Goal: Navigation & Orientation: Find specific page/section

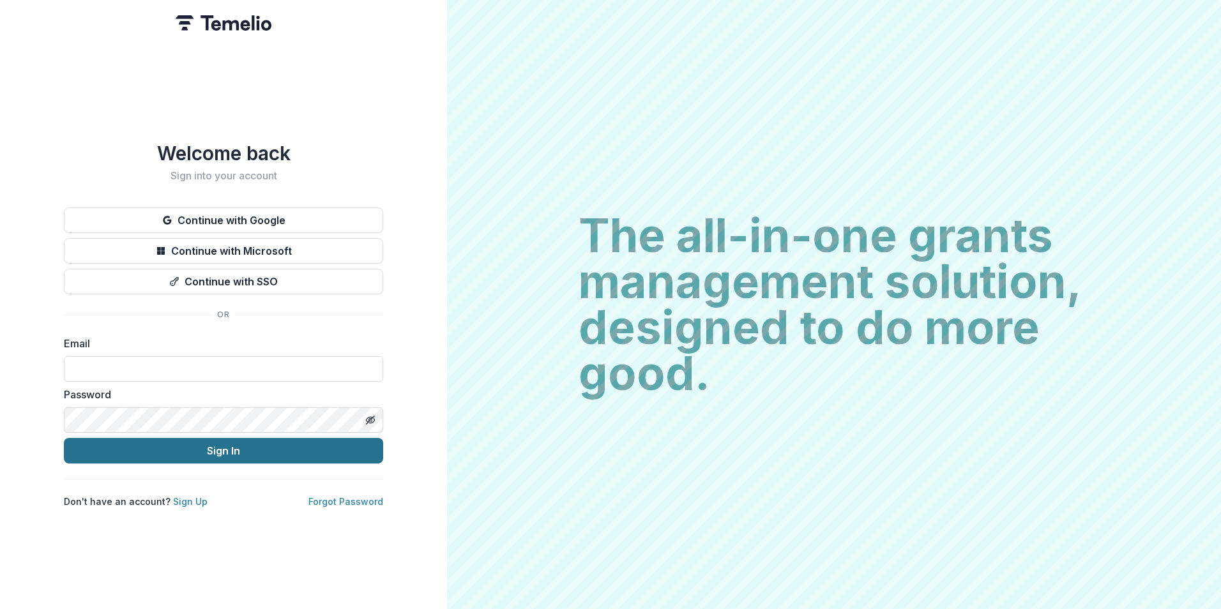
type input "**********"
click at [188, 449] on button "Sign In" at bounding box center [223, 451] width 319 height 26
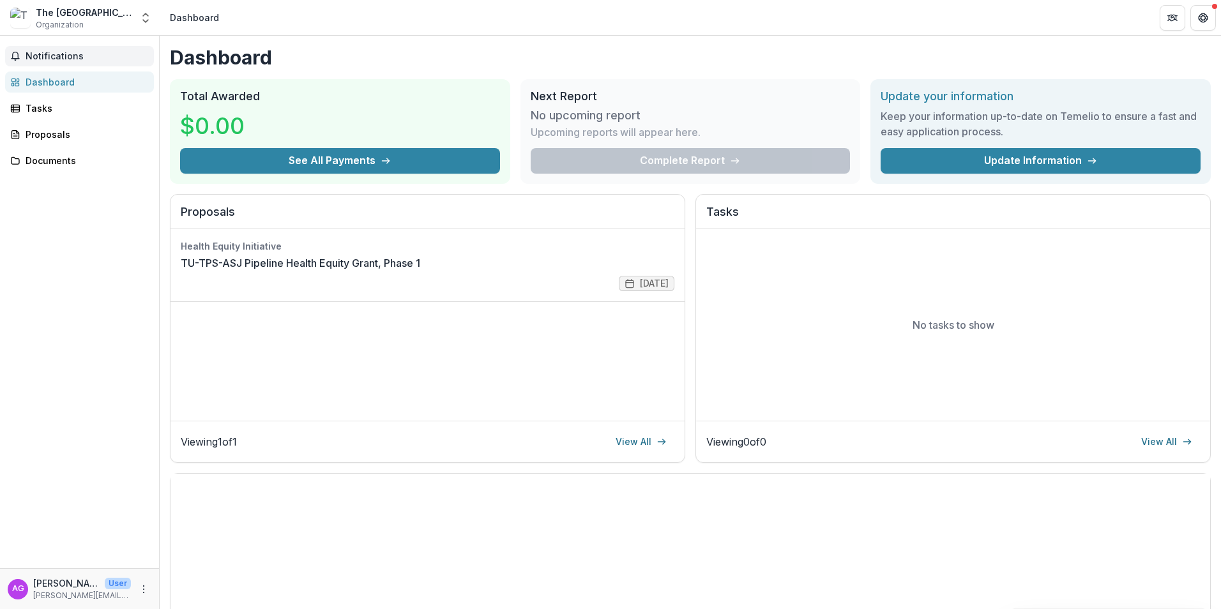
click at [51, 61] on span "Notifications" at bounding box center [87, 56] width 123 height 11
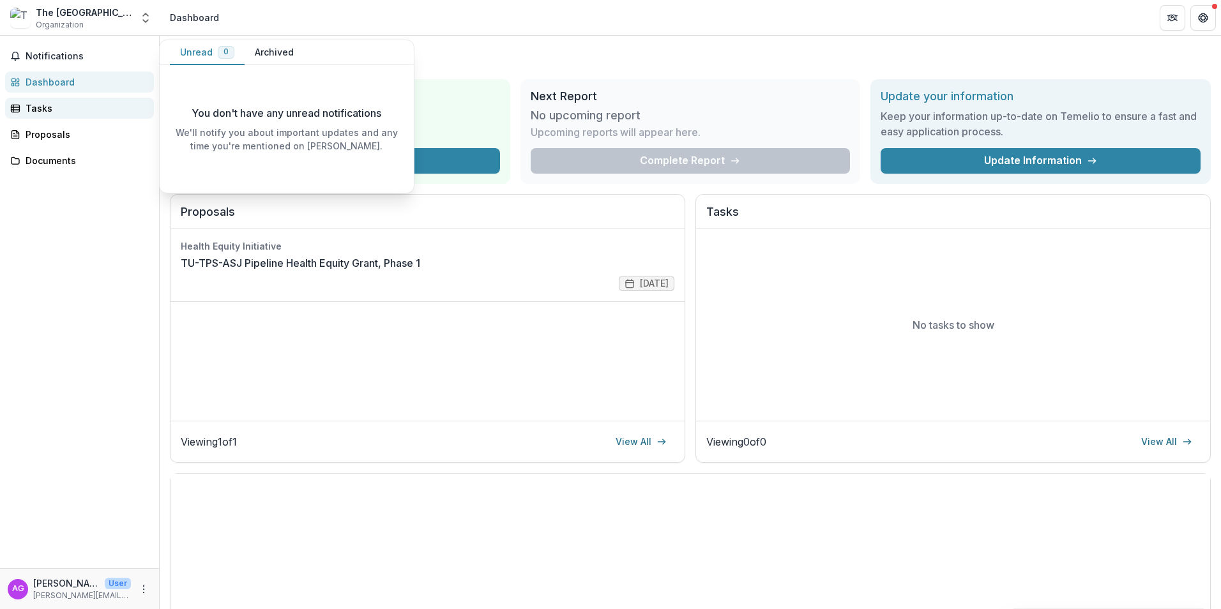
click at [50, 102] on div "Tasks" at bounding box center [85, 108] width 118 height 13
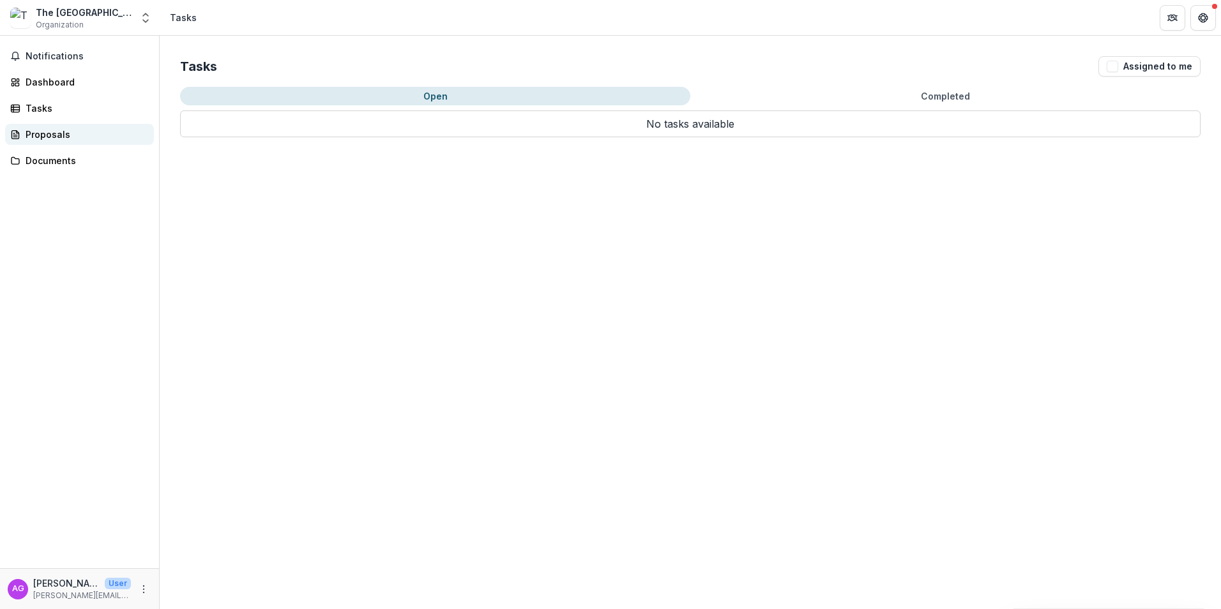
click at [50, 139] on div "Proposals" at bounding box center [85, 134] width 118 height 13
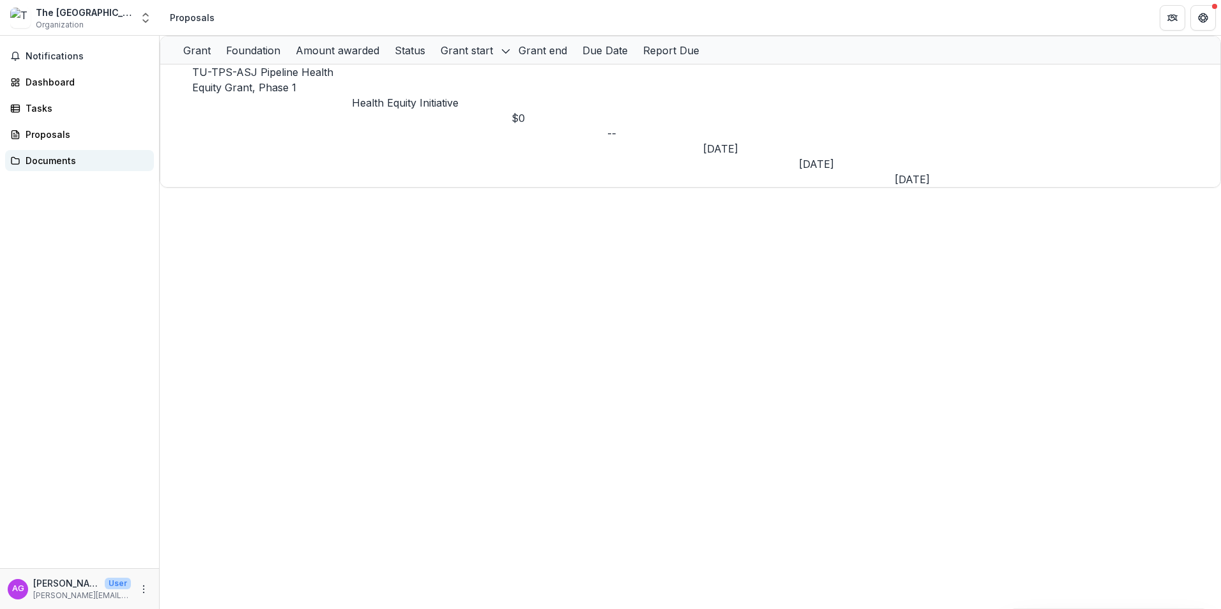
click at [57, 164] on div "Documents" at bounding box center [85, 160] width 118 height 13
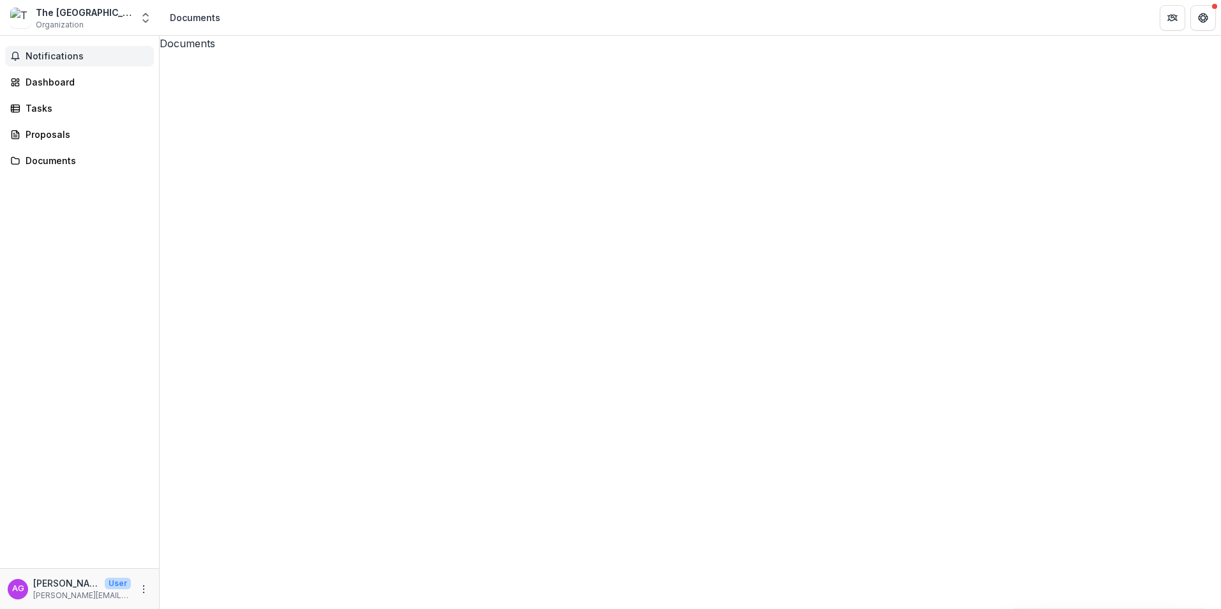
click at [38, 57] on span "Notifications" at bounding box center [87, 56] width 123 height 11
